Goal: Book appointment/travel/reservation

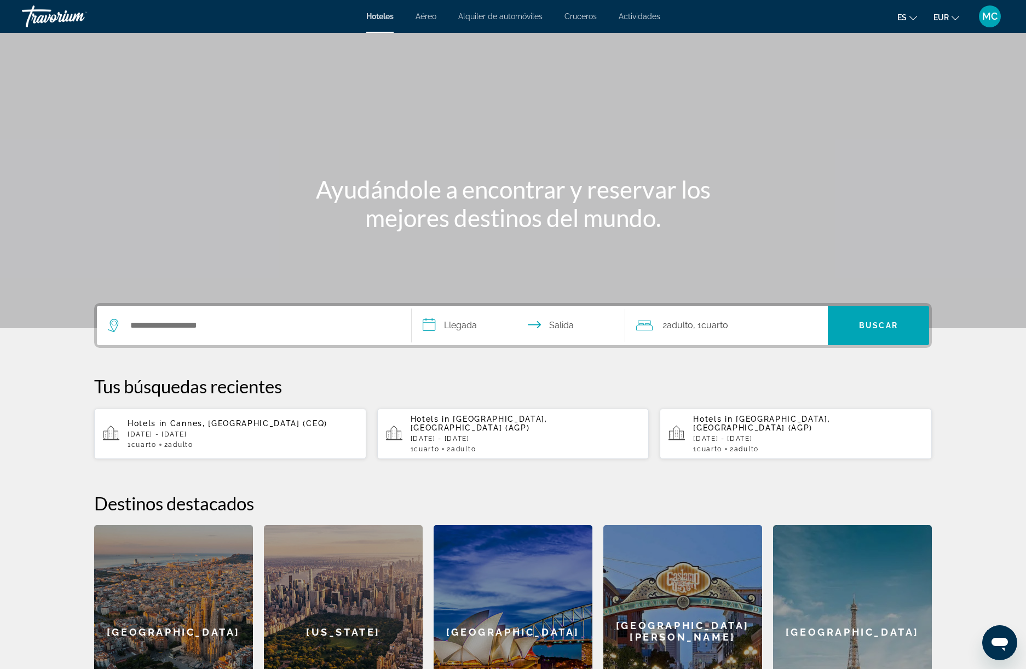
click at [172, 420] on span "Cannes, [GEOGRAPHIC_DATA] (CEQ)" at bounding box center [248, 423] width 157 height 9
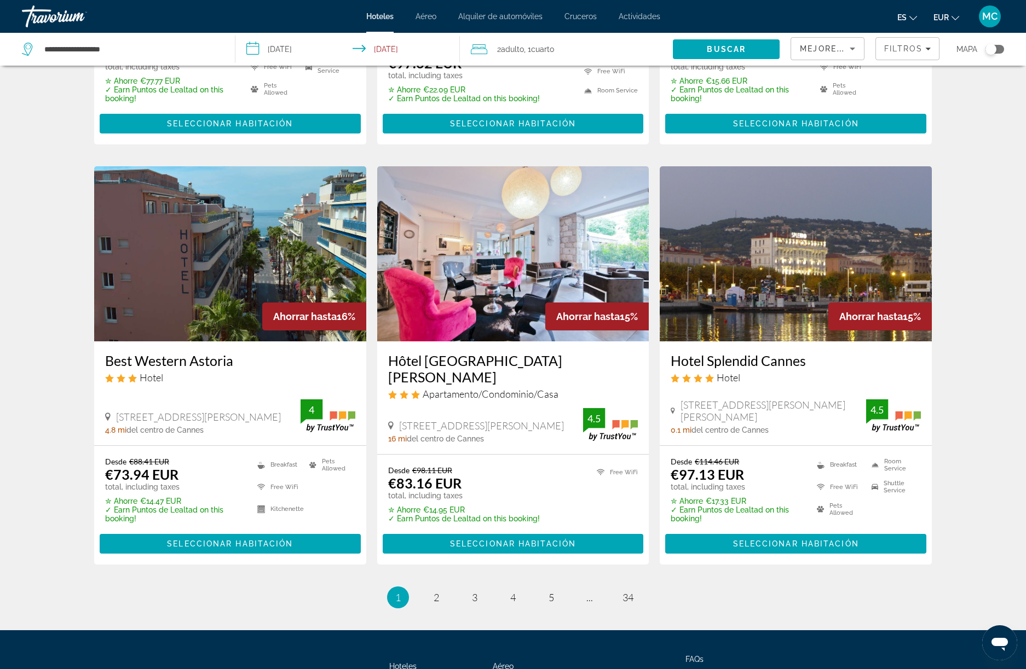
scroll to position [1245, 0]
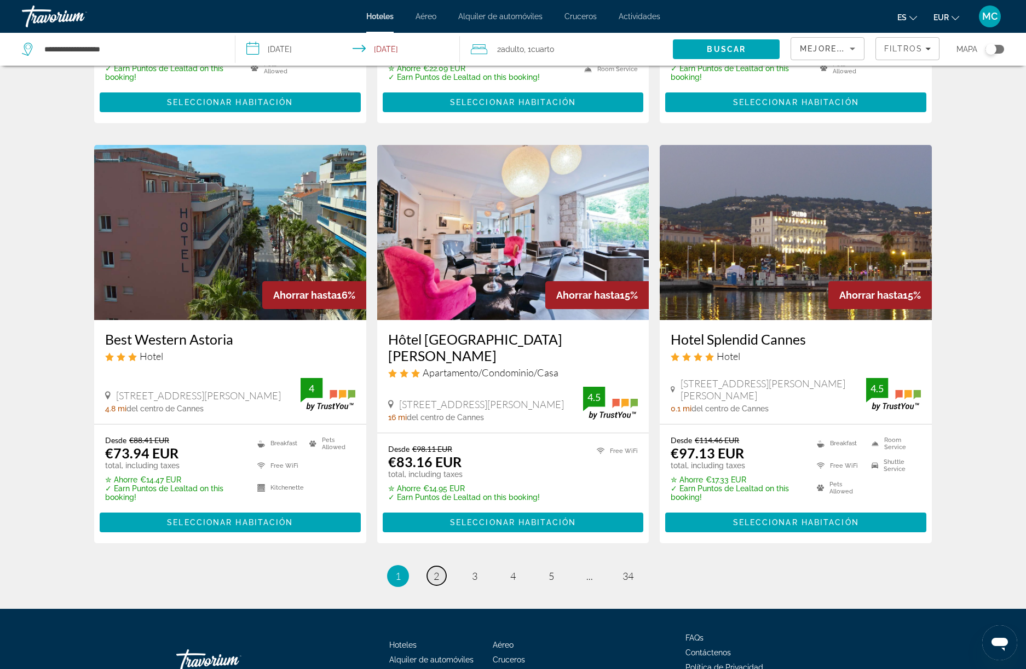
click at [433, 570] on span "2" at bounding box center [435, 576] width 5 height 12
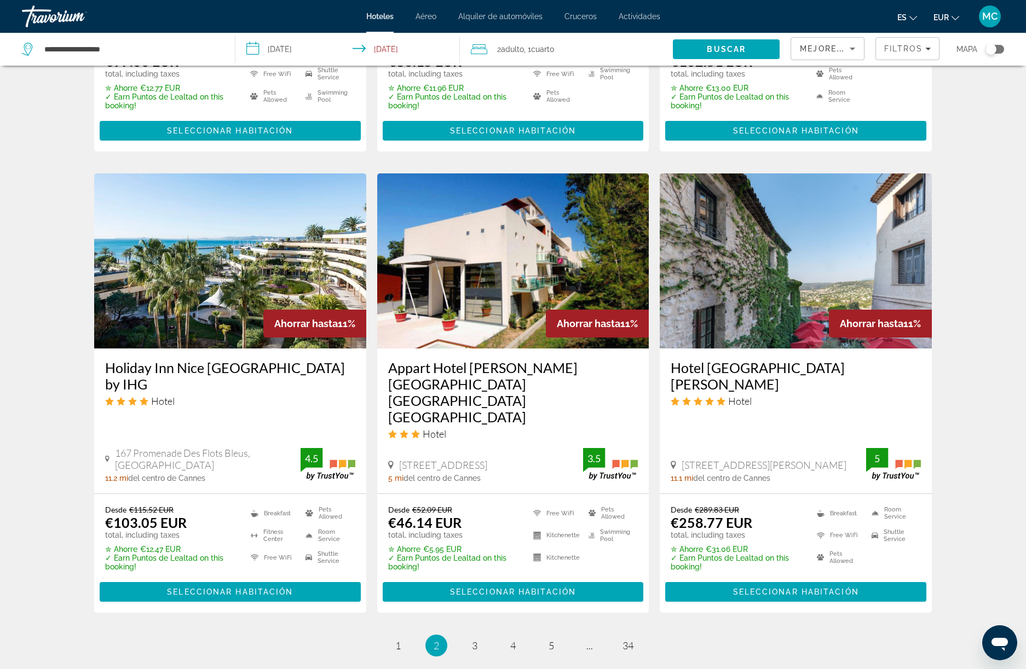
scroll to position [1263, 0]
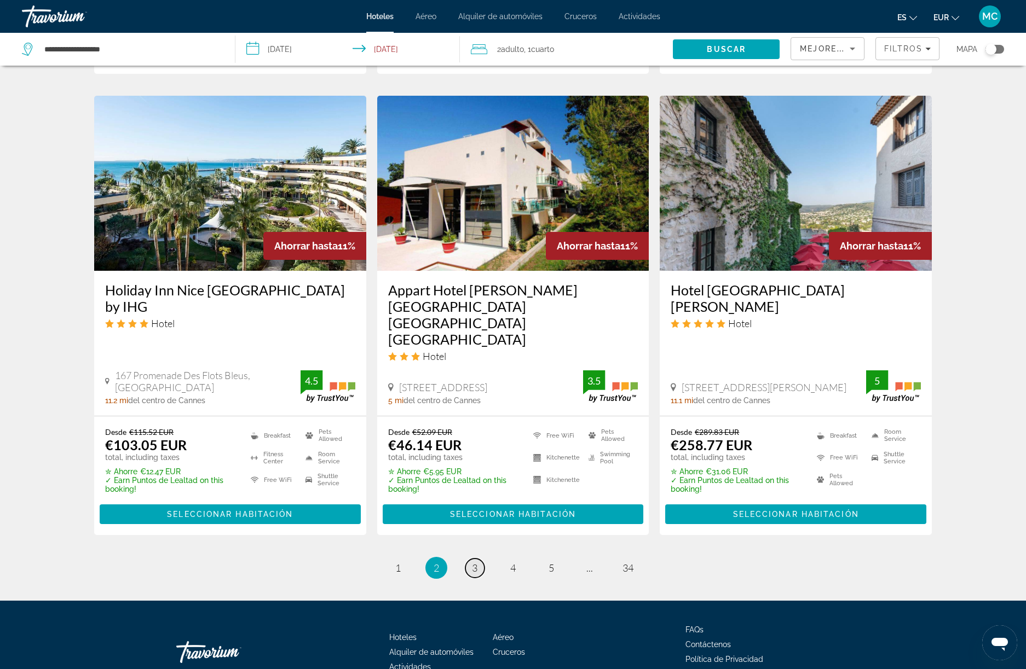
click at [474, 562] on span "3" at bounding box center [474, 568] width 5 height 12
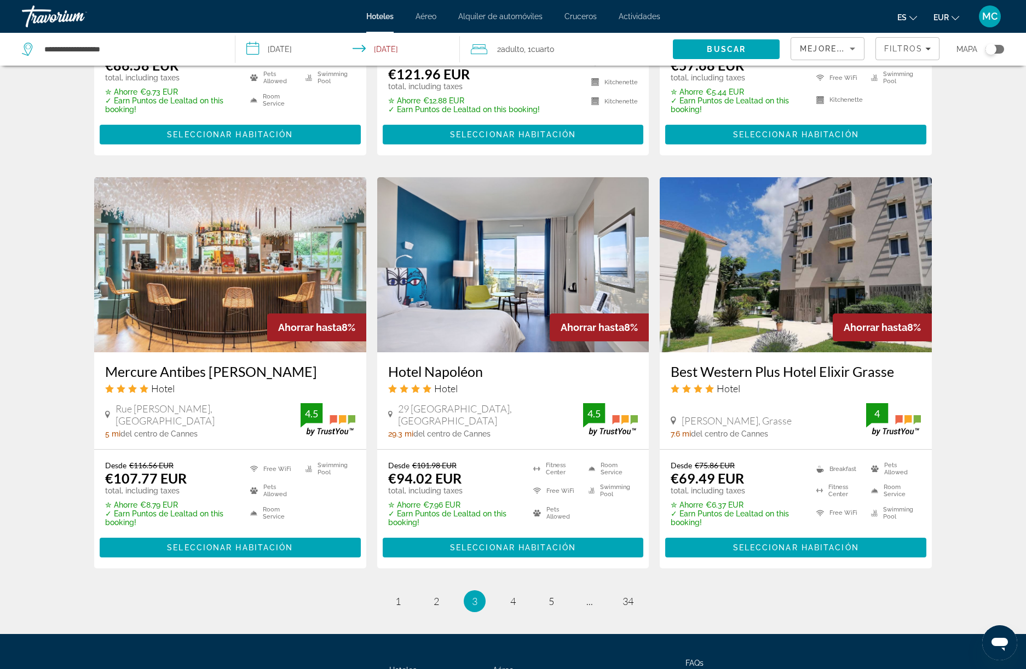
scroll to position [1218, 0]
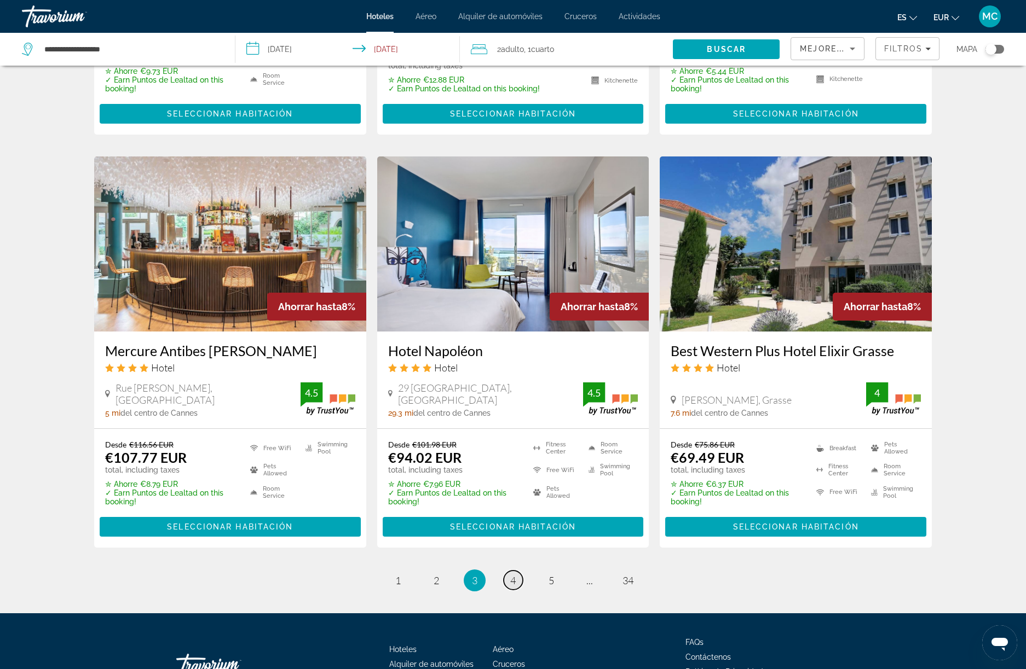
click at [518, 577] on link "page 4" at bounding box center [513, 580] width 19 height 19
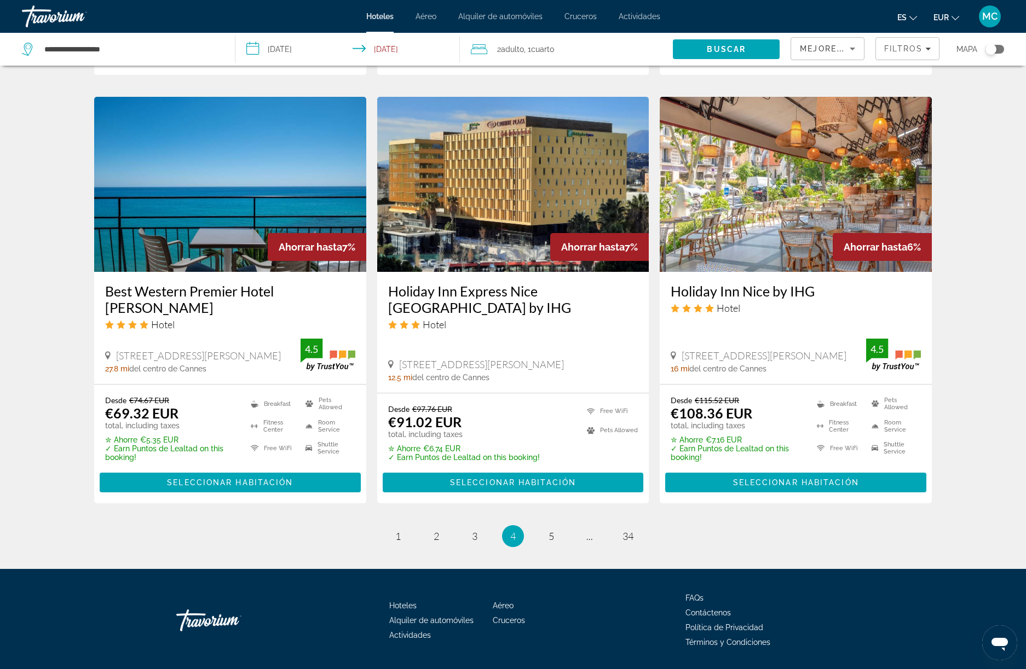
scroll to position [1313, 0]
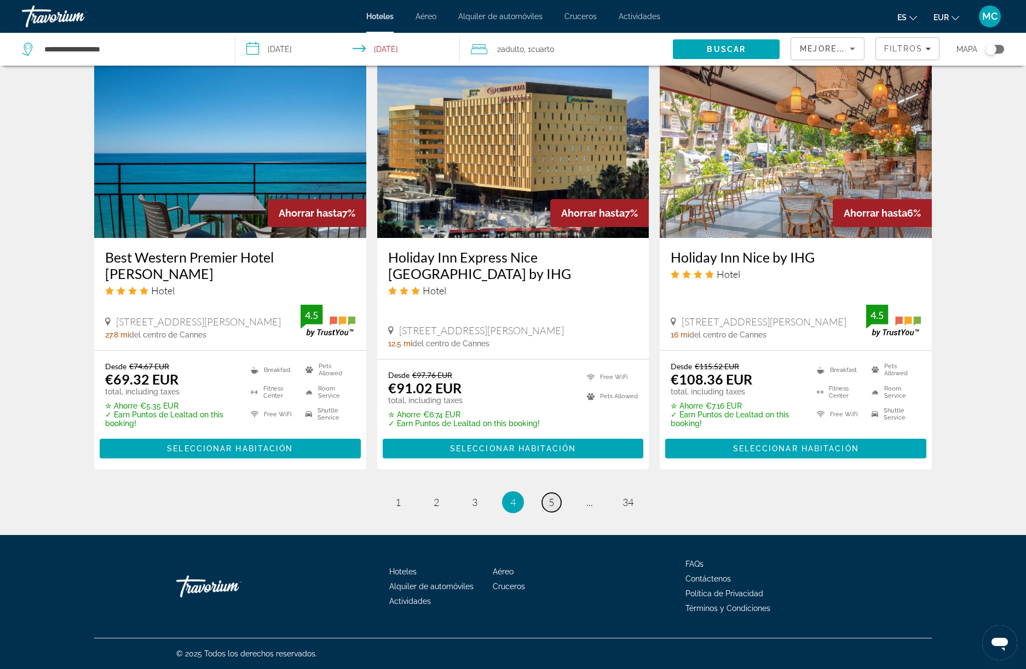
click at [551, 507] on span "5" at bounding box center [550, 502] width 5 height 12
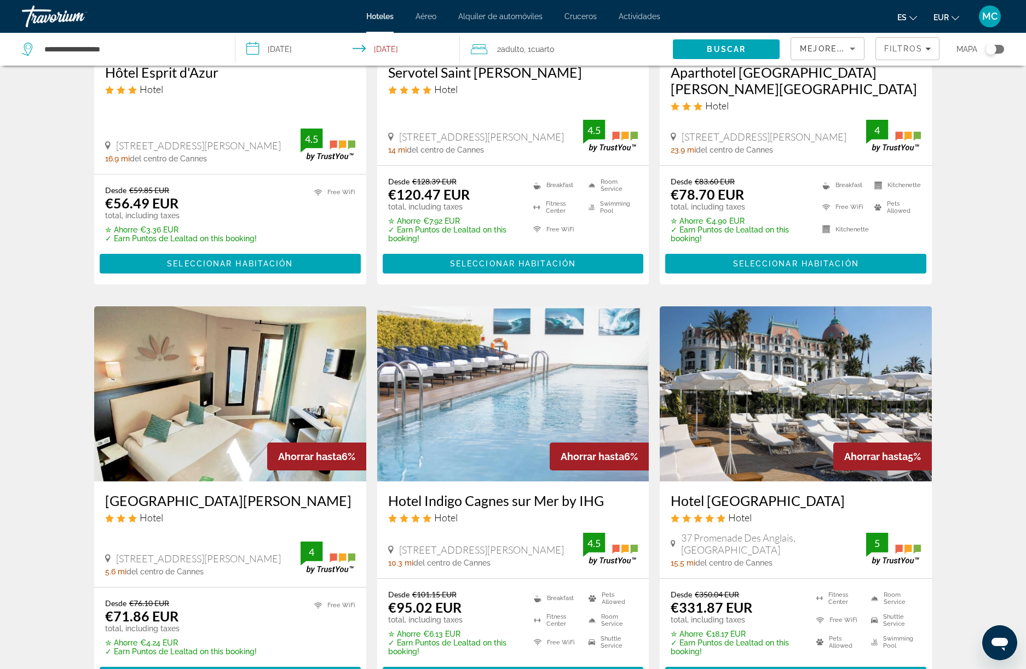
scroll to position [397, 0]
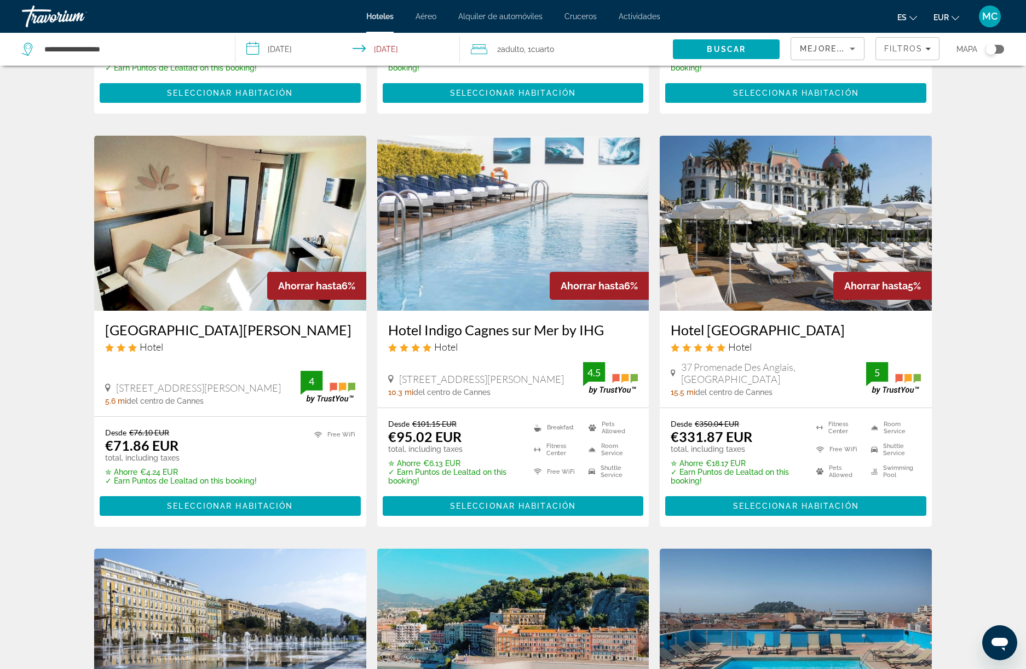
click at [651, 20] on span "Actividades" at bounding box center [639, 16] width 42 height 9
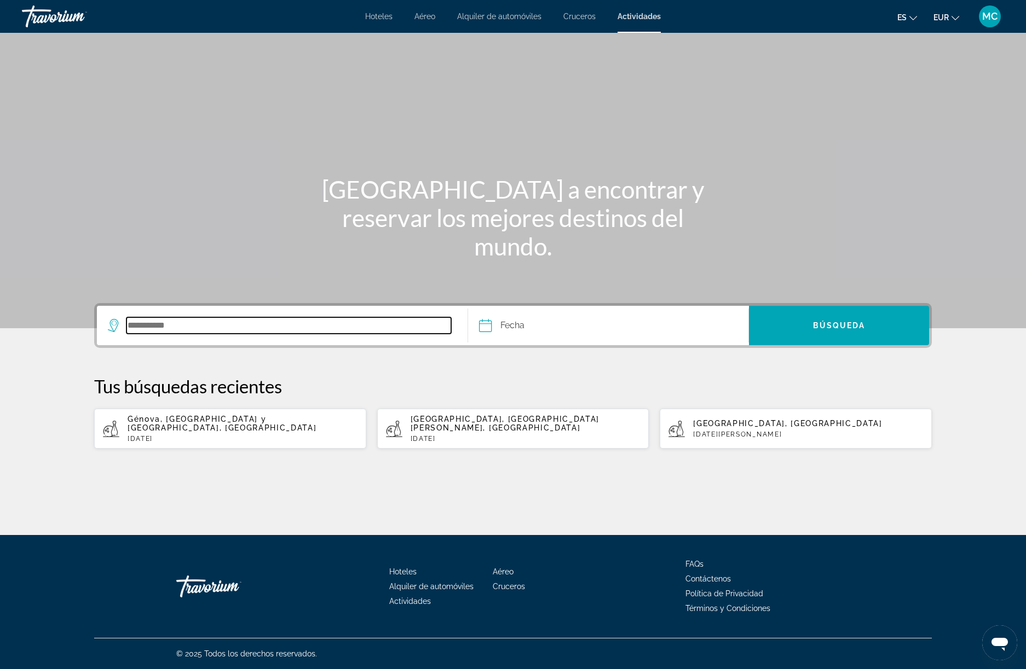
click at [316, 327] on input "Search destination" at bounding box center [288, 325] width 325 height 16
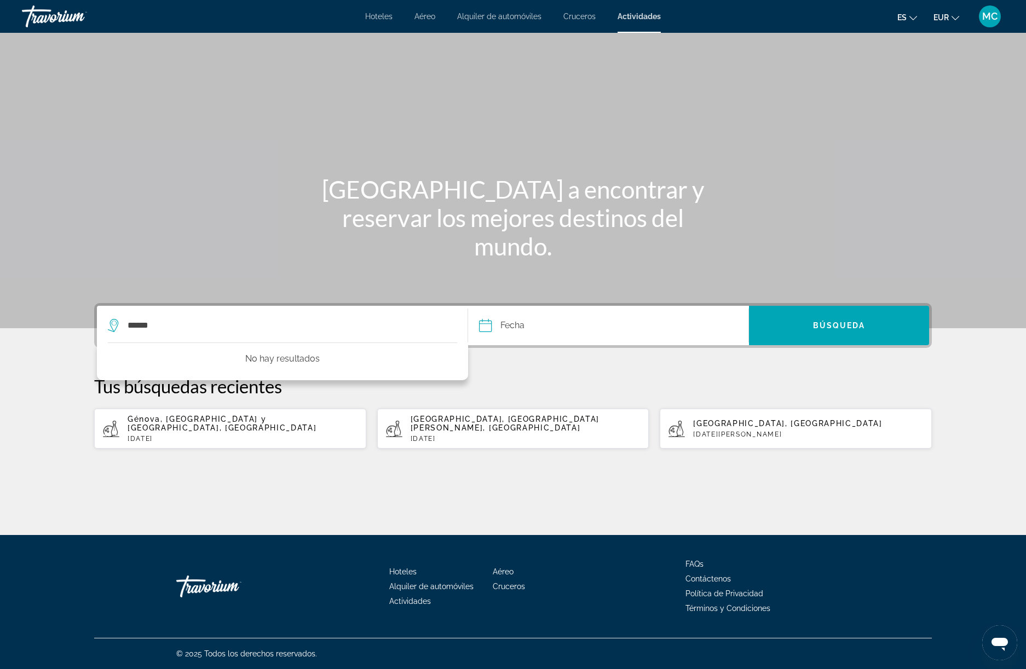
drag, startPoint x: 316, startPoint y: 327, endPoint x: 135, endPoint y: 346, distance: 182.7
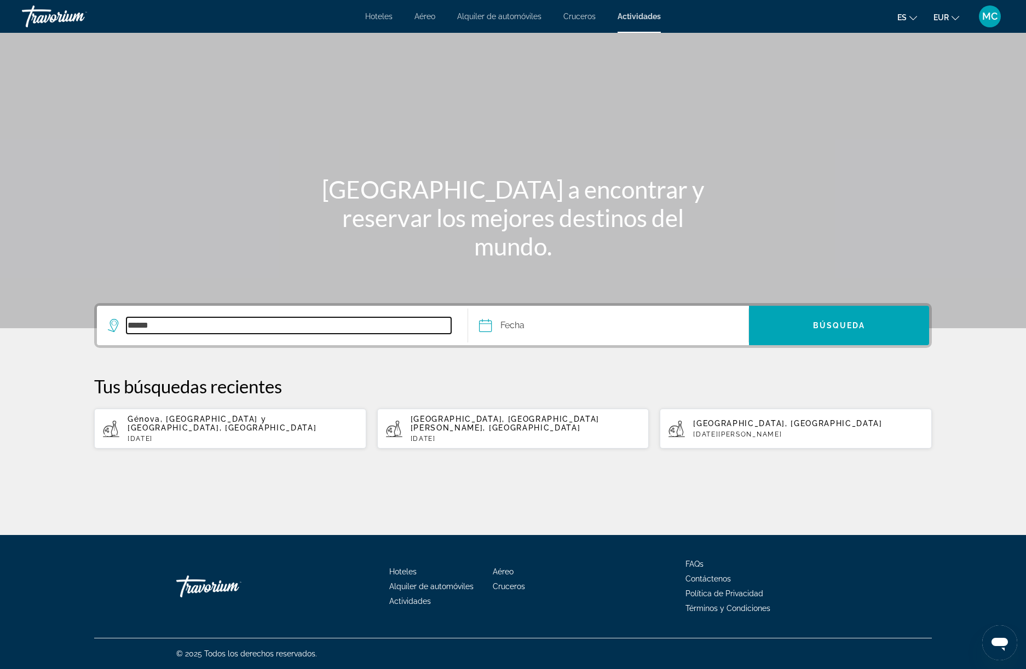
click at [158, 325] on input "******" at bounding box center [288, 325] width 325 height 16
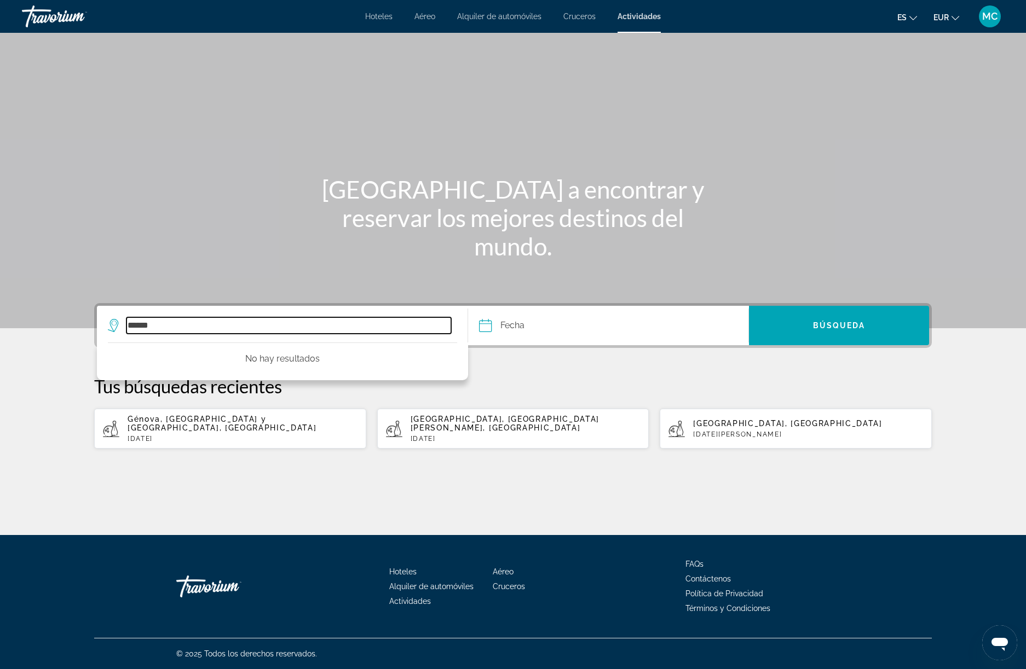
click at [151, 328] on input "******" at bounding box center [288, 325] width 325 height 16
click at [154, 332] on input "******" at bounding box center [288, 325] width 325 height 16
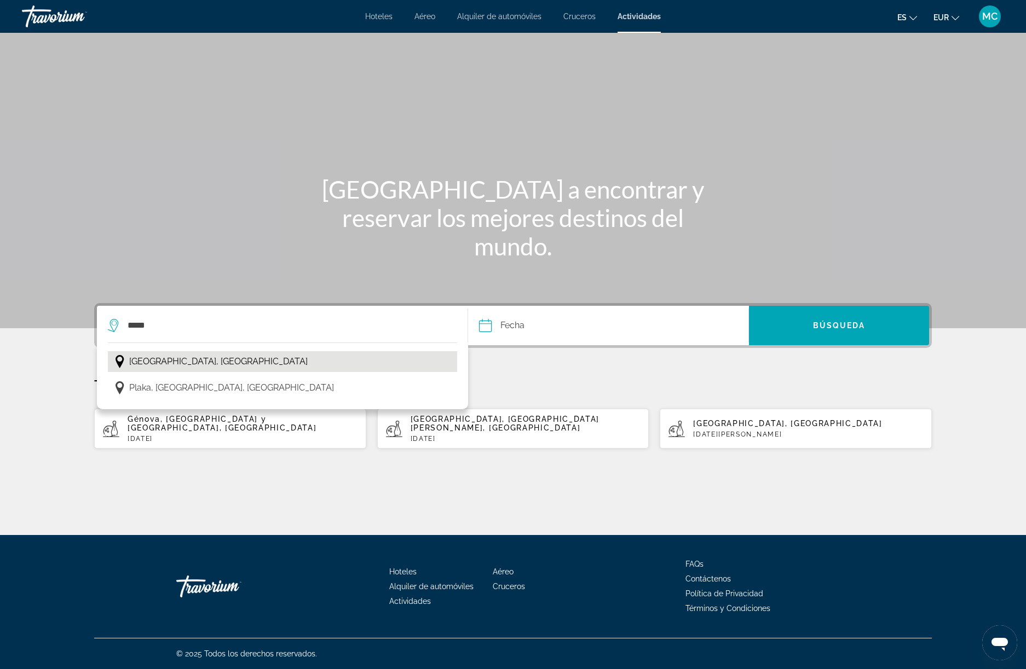
click at [146, 359] on span "[GEOGRAPHIC_DATA], [GEOGRAPHIC_DATA]" at bounding box center [218, 361] width 178 height 15
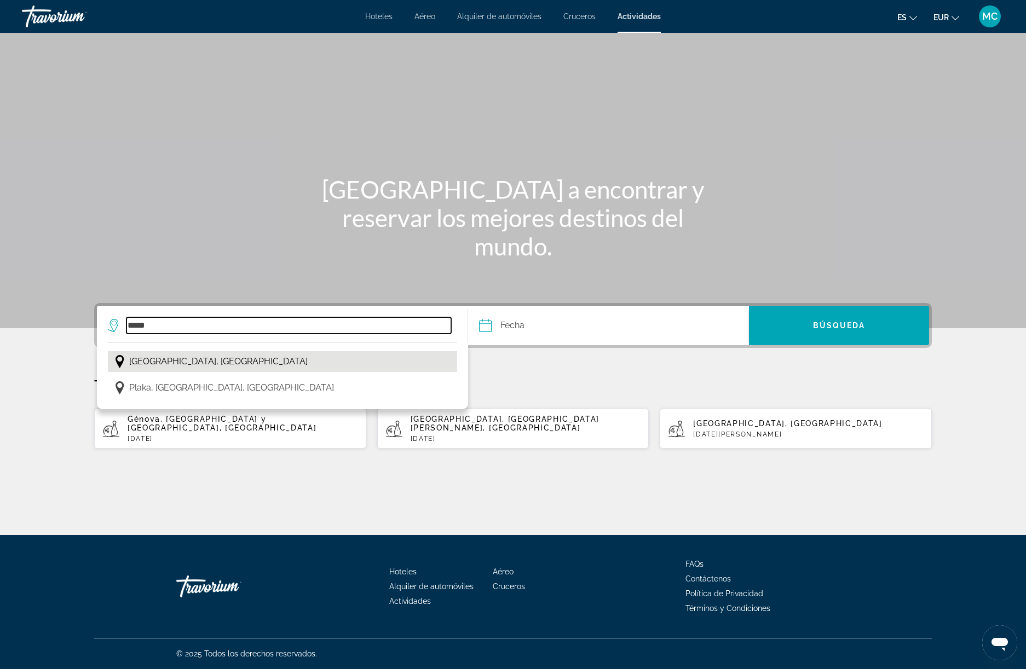
type input "**********"
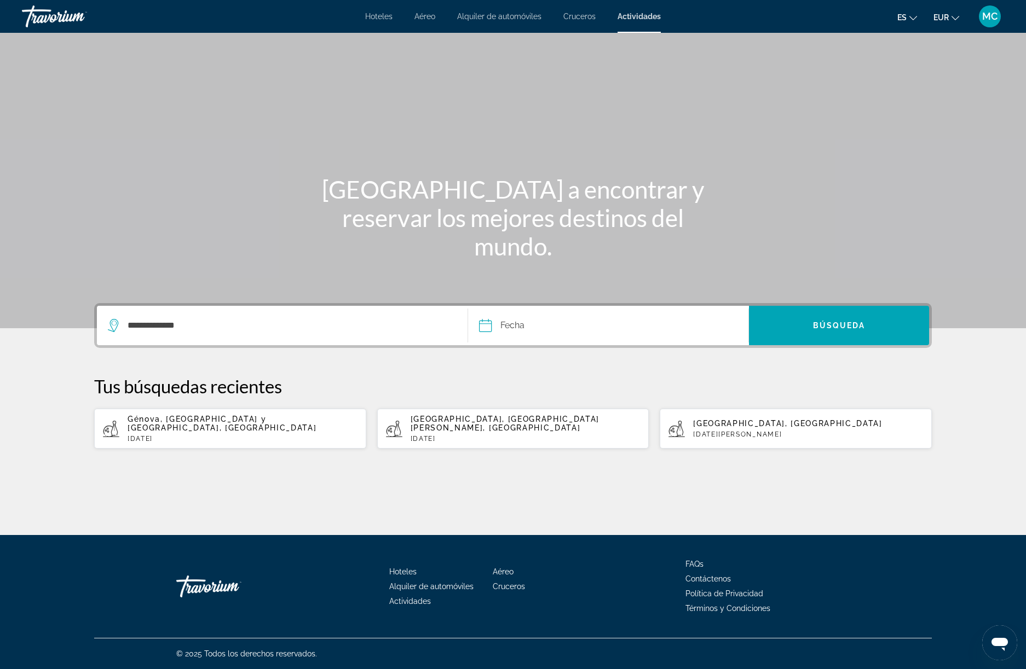
click at [491, 328] on input "Date" at bounding box center [545, 327] width 139 height 43
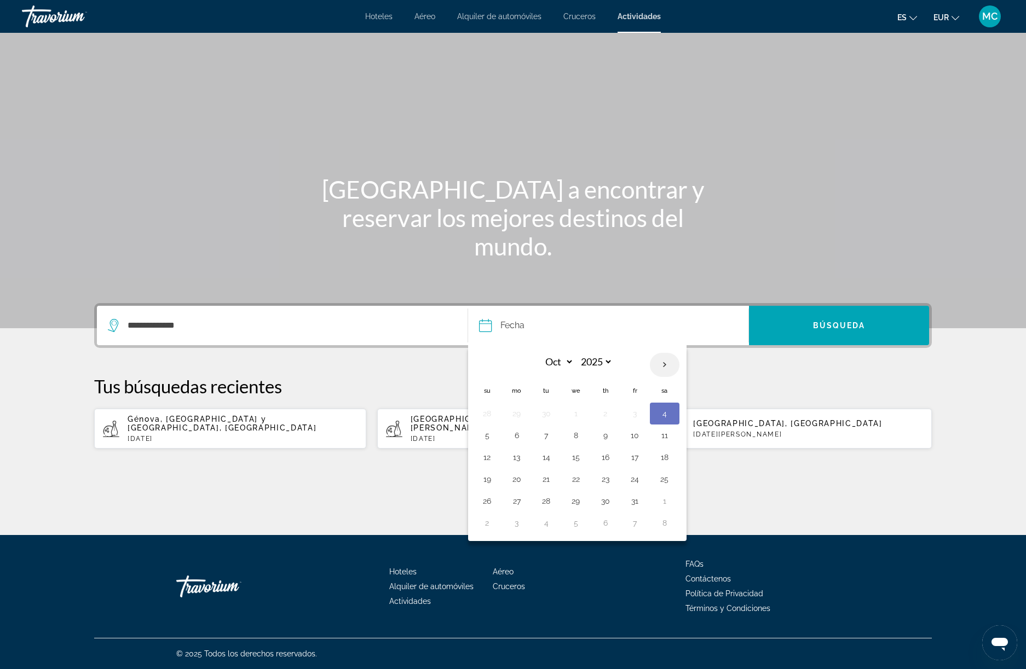
click at [661, 369] on th "Next month" at bounding box center [665, 365] width 30 height 24
select select "*"
select select "****"
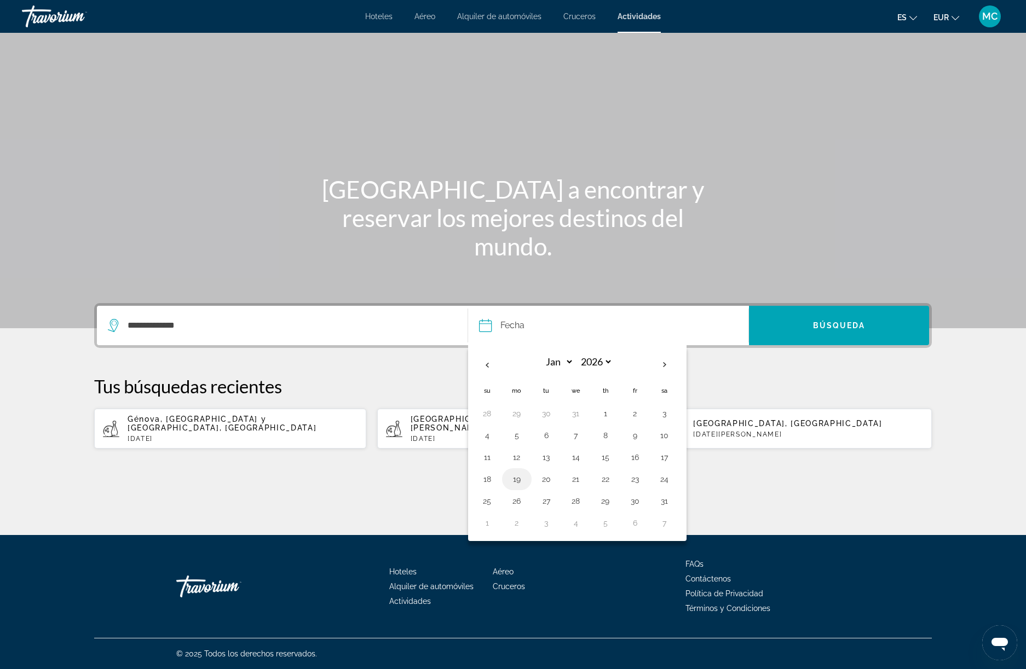
click at [510, 483] on button "19" at bounding box center [517, 479] width 18 height 15
type input "**********"
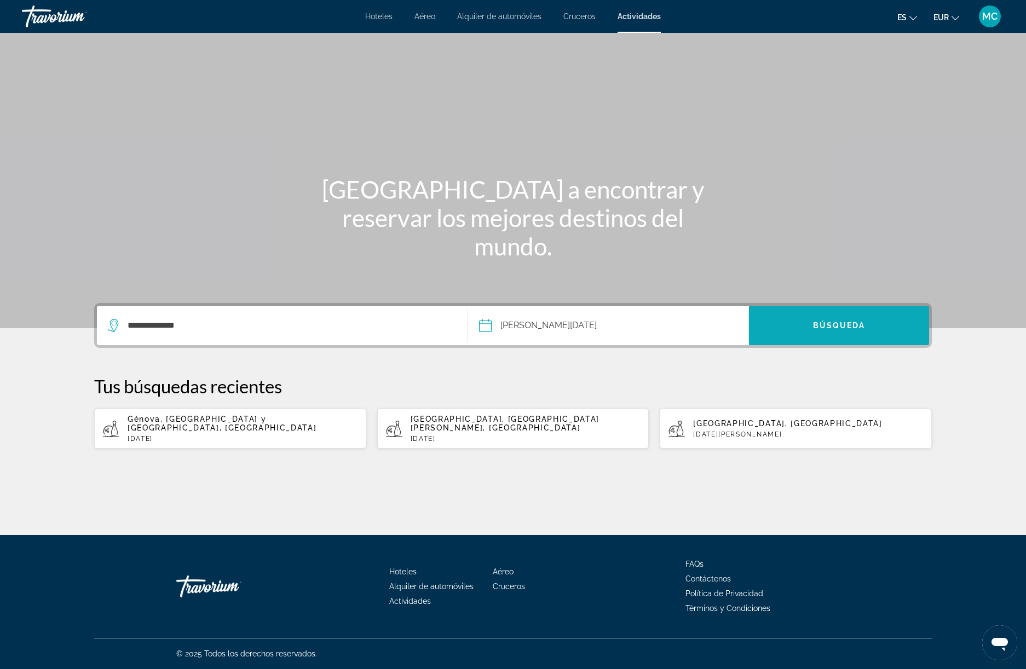
click at [835, 337] on span "Search" at bounding box center [839, 326] width 180 height 26
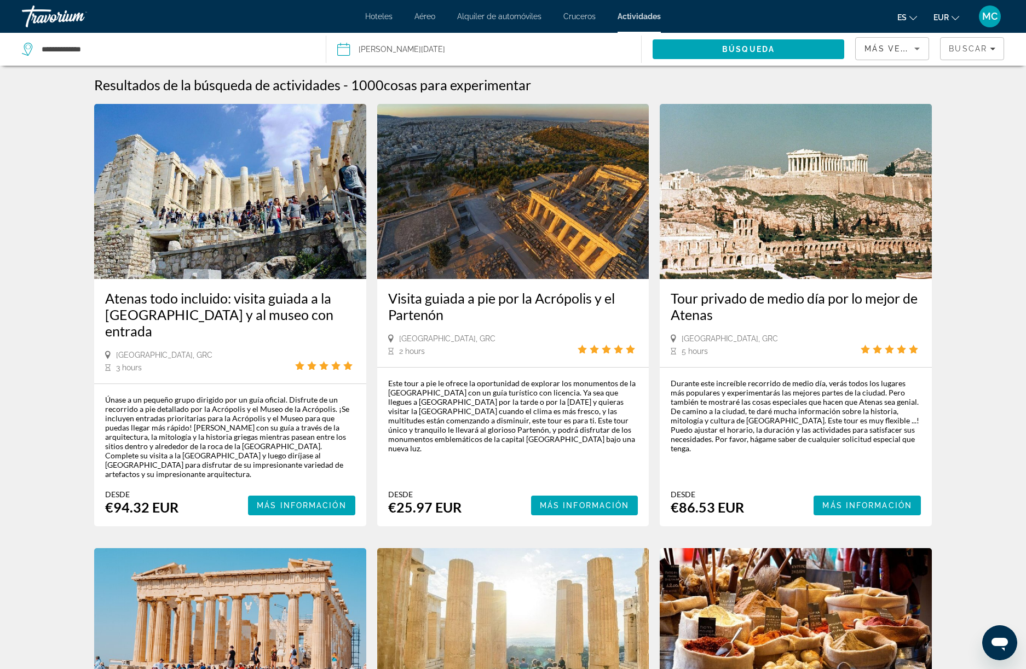
click at [826, 206] on img "Main content" at bounding box center [796, 191] width 272 height 175
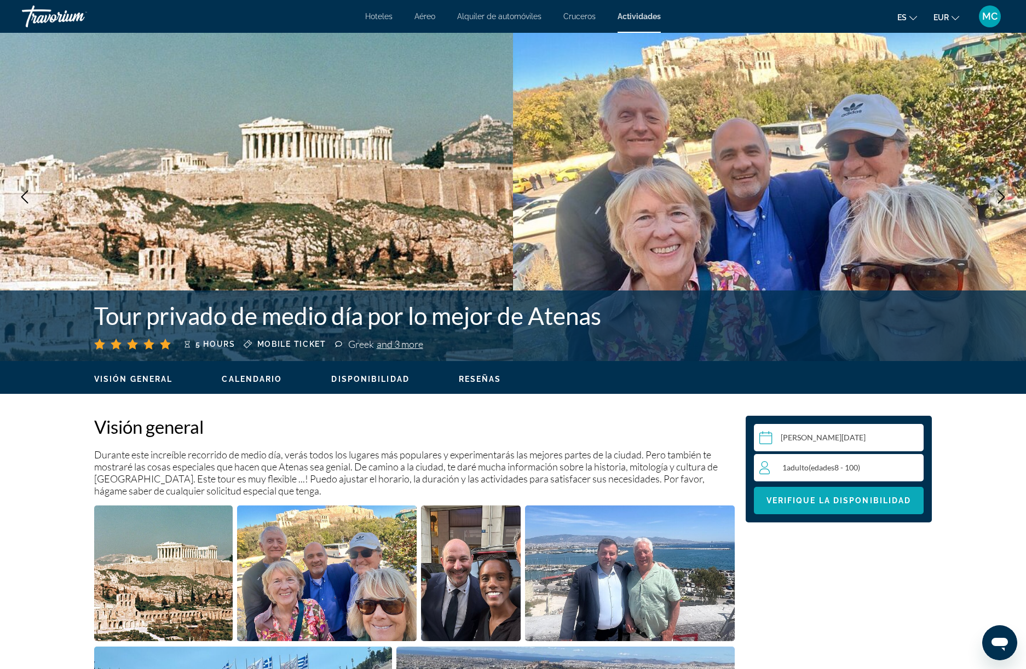
click at [845, 507] on span "Main content" at bounding box center [839, 501] width 170 height 26
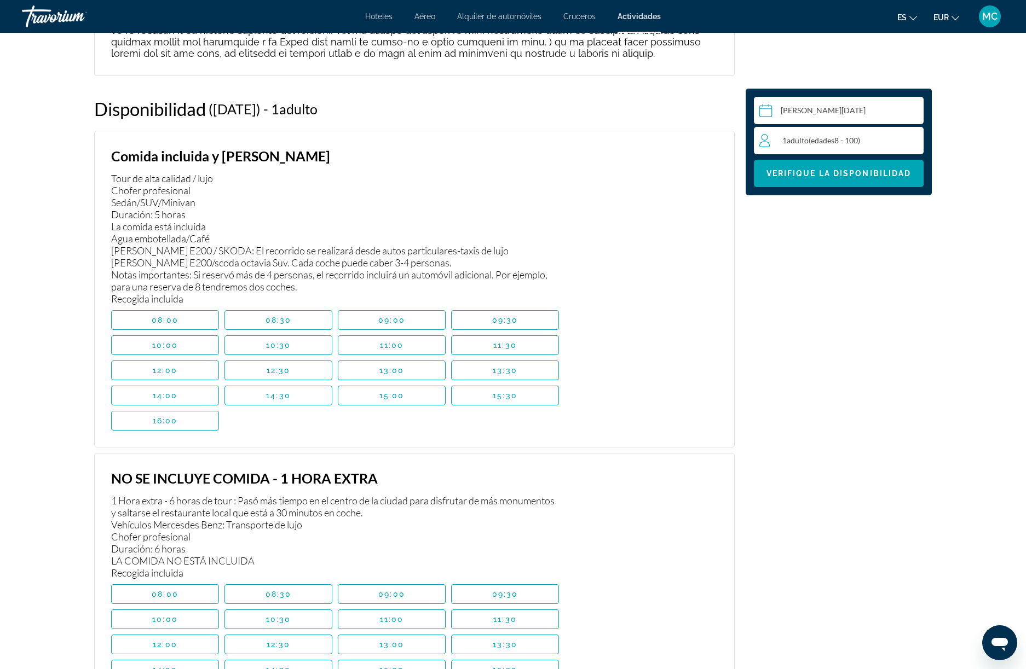
scroll to position [1971, 0]
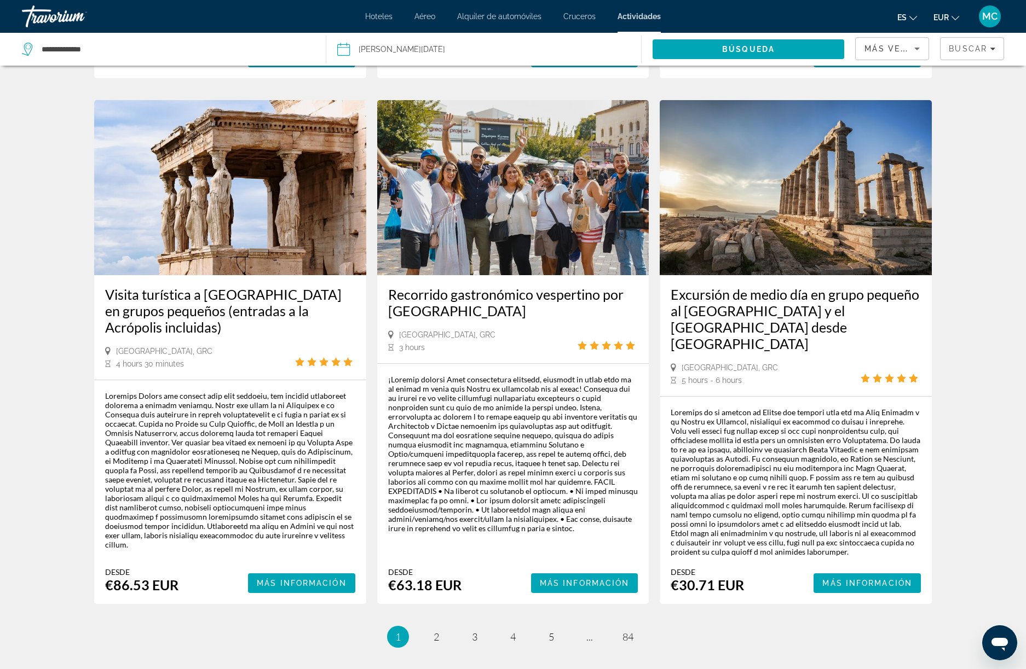
scroll to position [1488, 0]
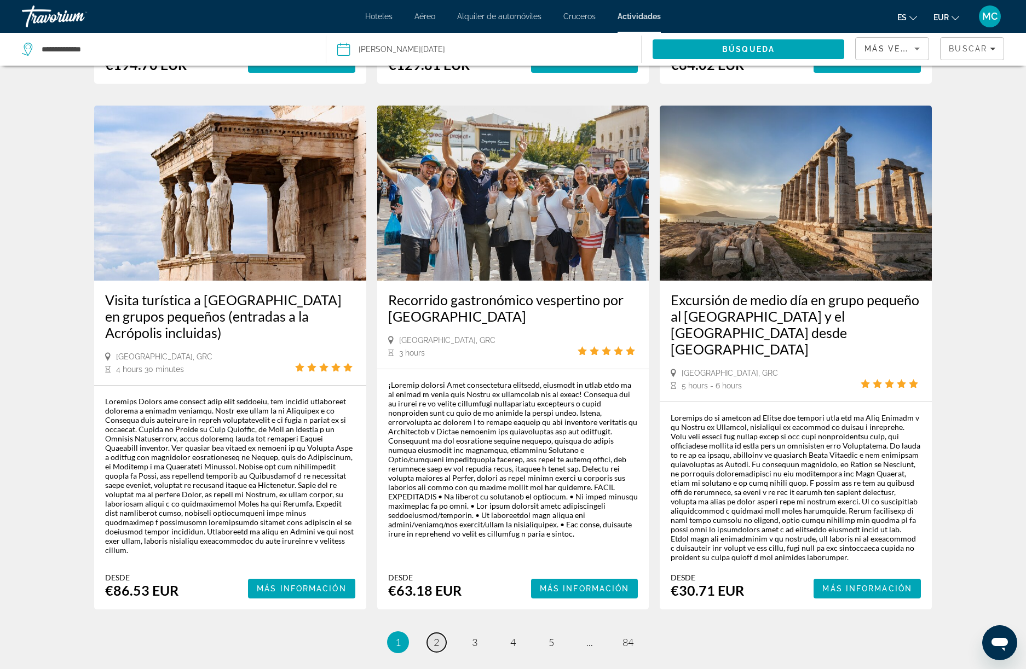
click at [440, 633] on link "page 2" at bounding box center [436, 642] width 19 height 19
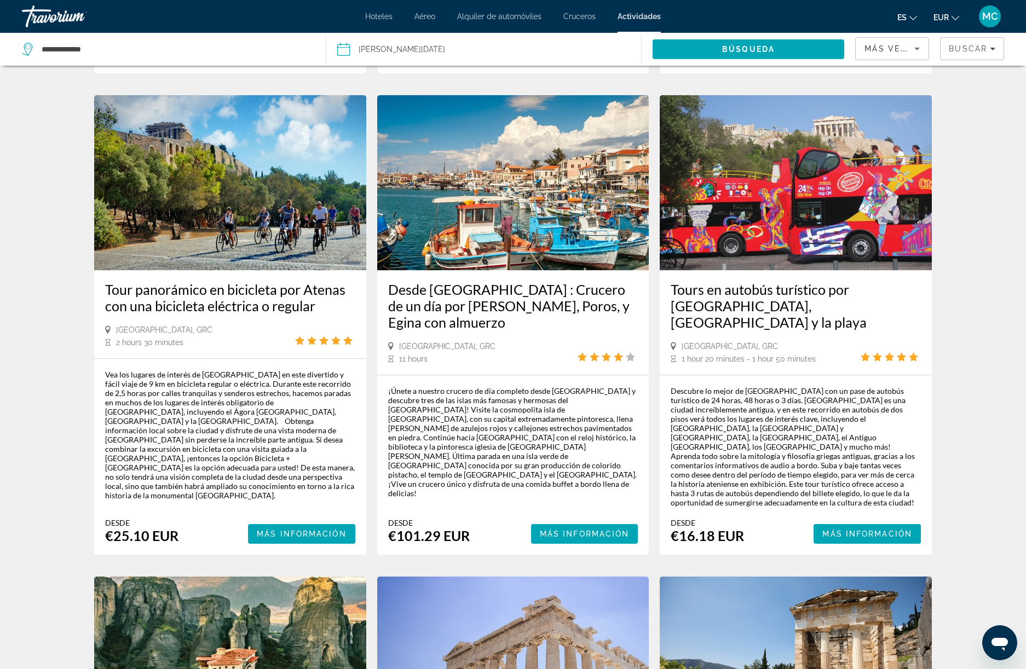
scroll to position [855, 0]
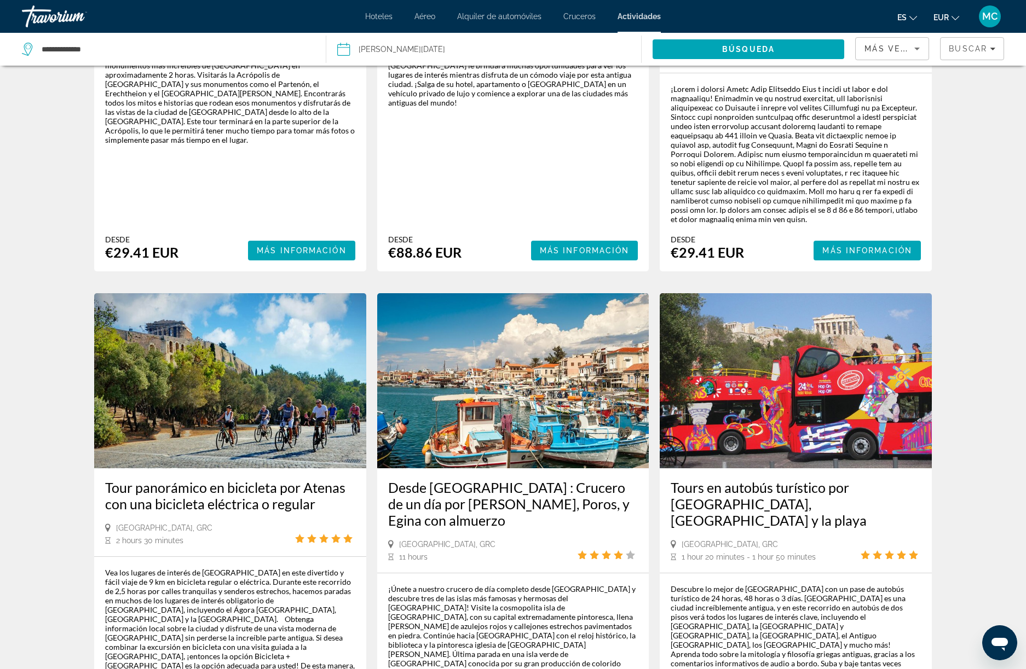
click at [770, 336] on img "Main content" at bounding box center [796, 380] width 272 height 175
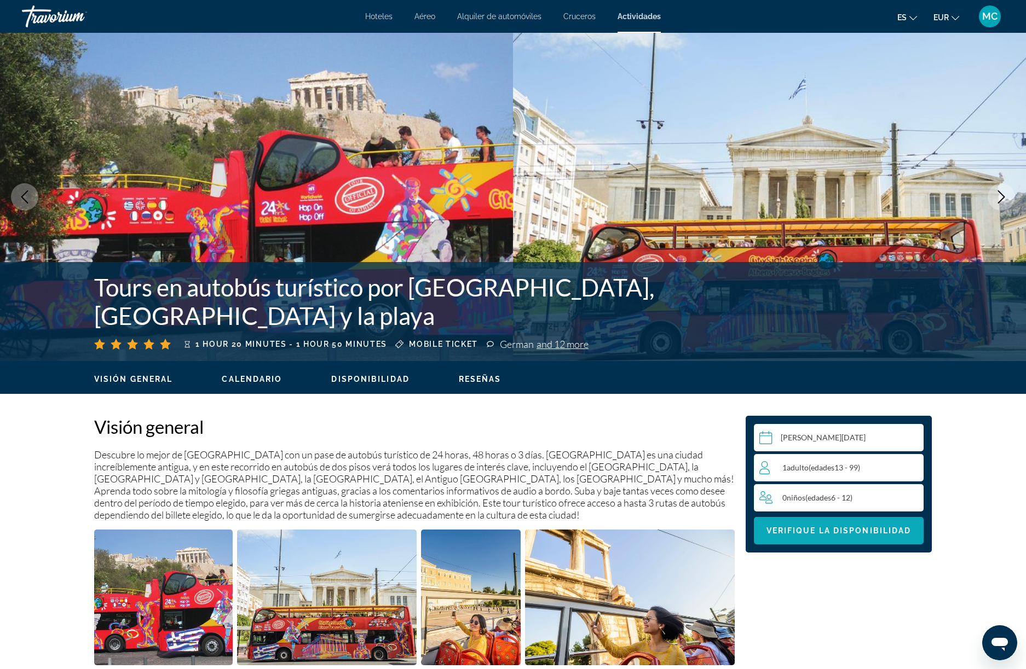
click at [869, 530] on span "Verifique la disponibilidad" at bounding box center [838, 531] width 145 height 9
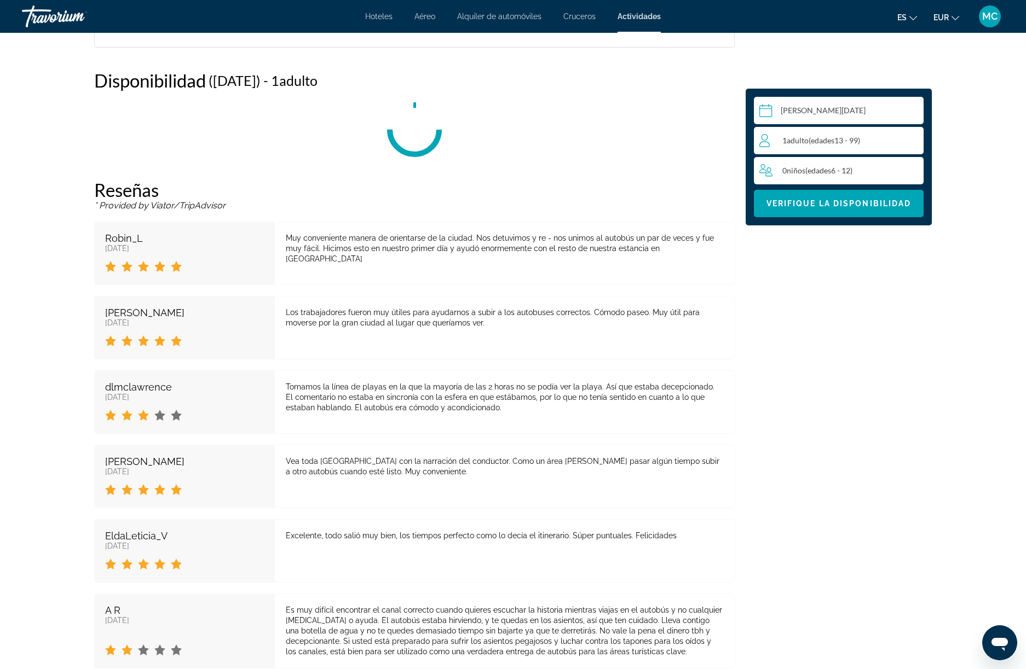
scroll to position [1517, 0]
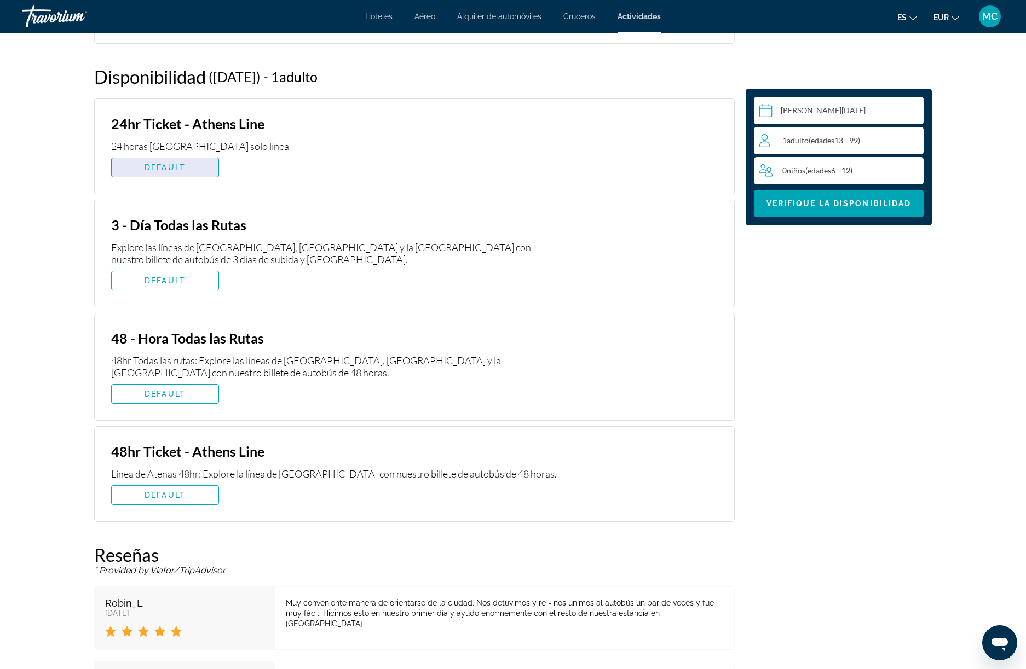
click at [155, 173] on span "Main content" at bounding box center [165, 167] width 107 height 26
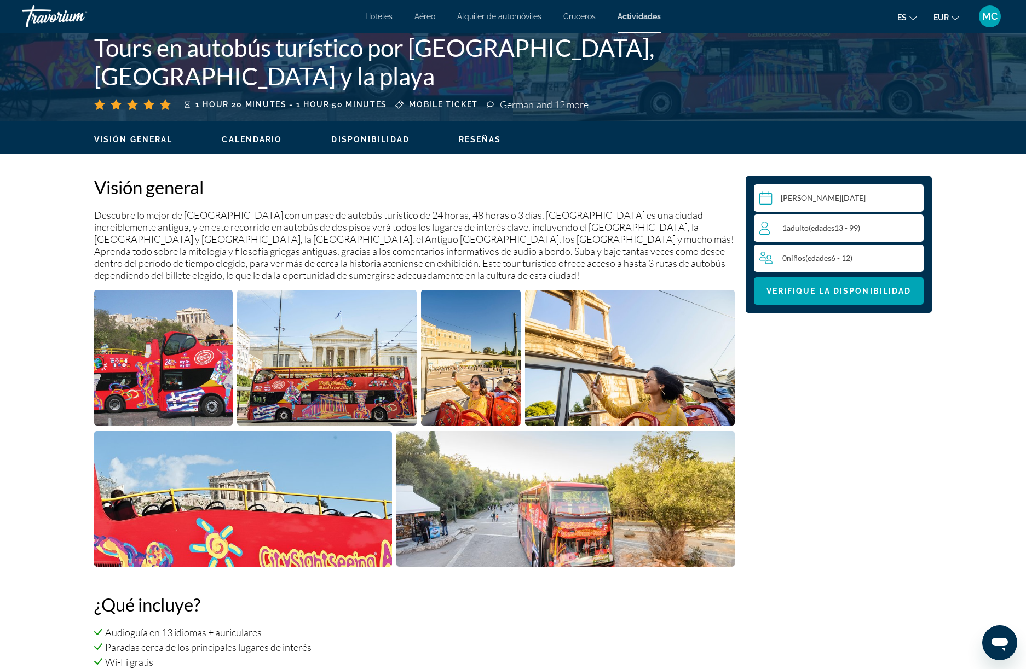
scroll to position [168, 0]
